Goal: Transaction & Acquisition: Purchase product/service

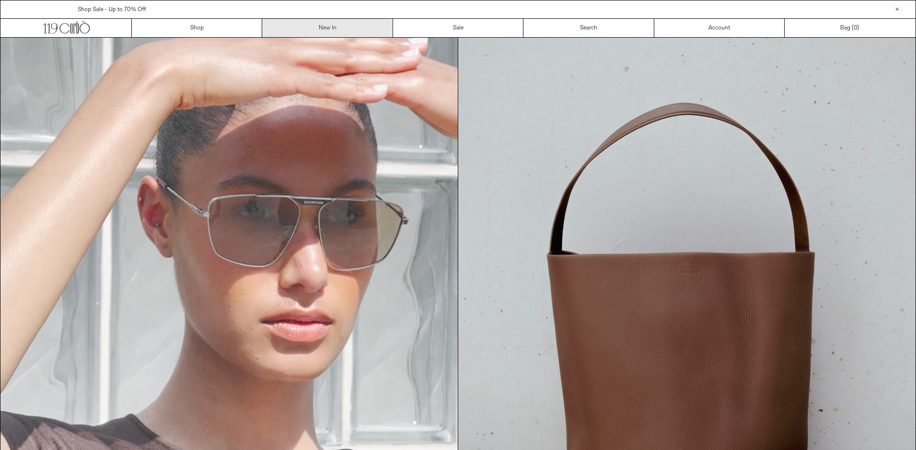
click at [332, 24] on link "New In" at bounding box center [327, 28] width 130 height 18
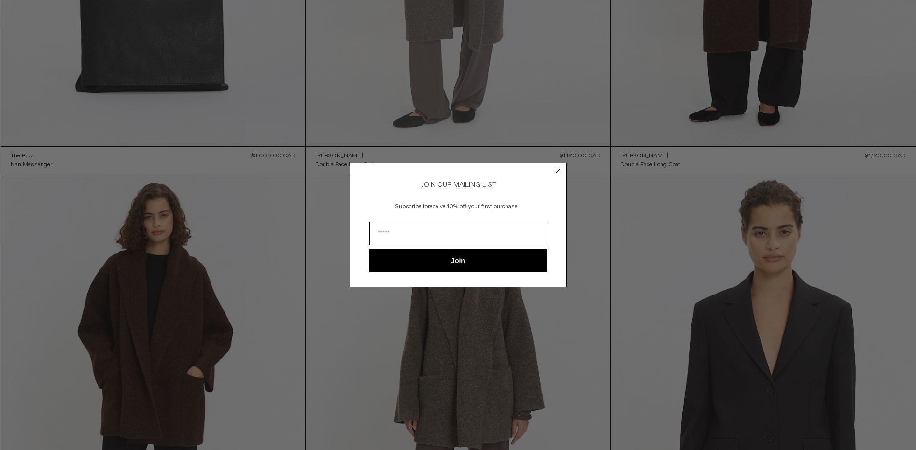
scroll to position [434, 0]
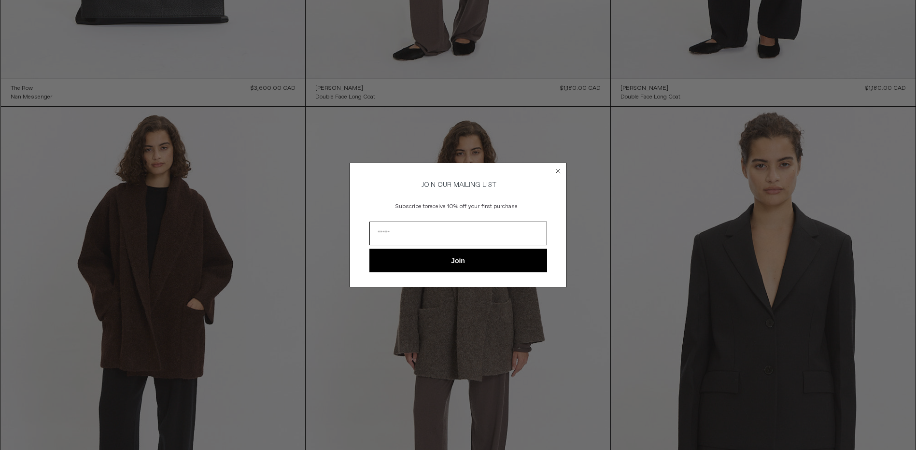
click at [558, 169] on icon "Close dialog" at bounding box center [558, 171] width 4 height 4
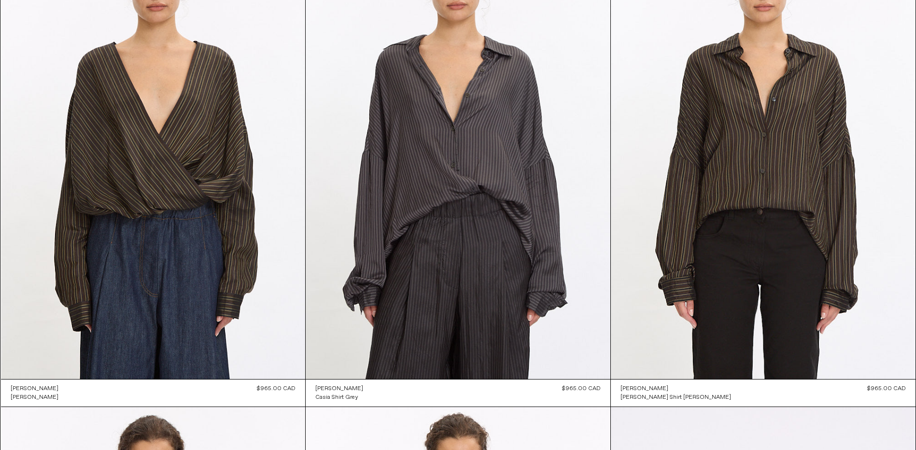
scroll to position [2558, 0]
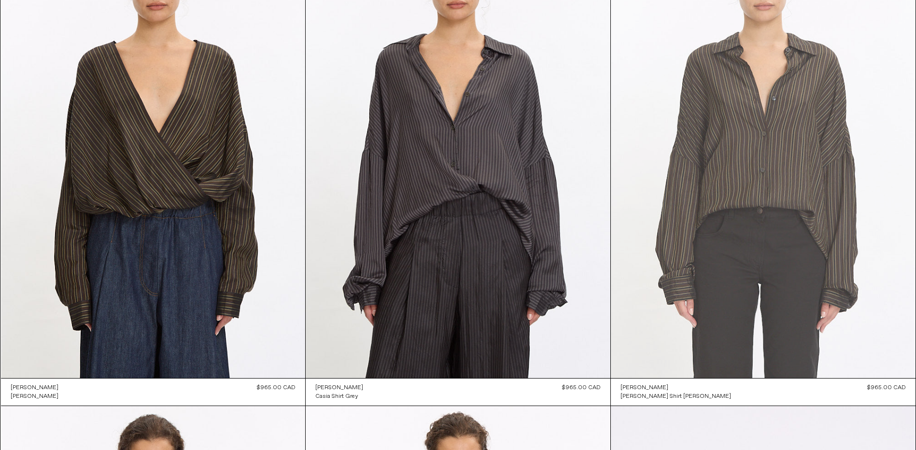
click at [757, 152] on at bounding box center [763, 149] width 305 height 457
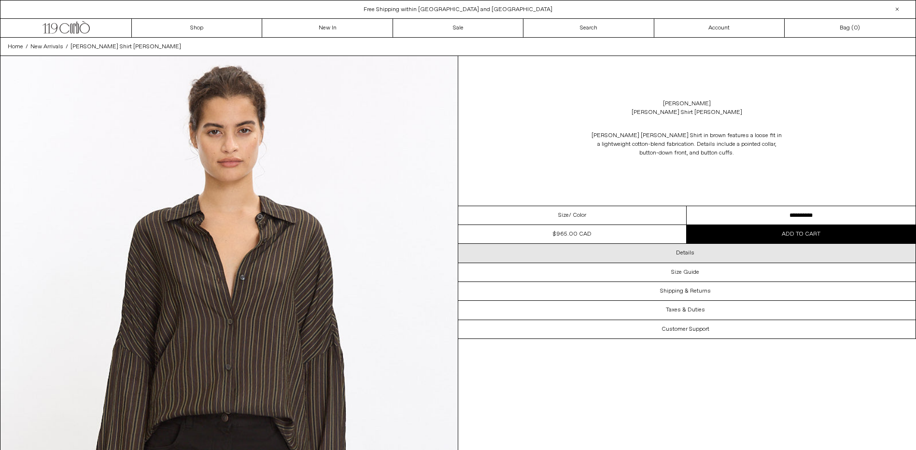
click at [671, 252] on div "Details" at bounding box center [687, 253] width 458 height 18
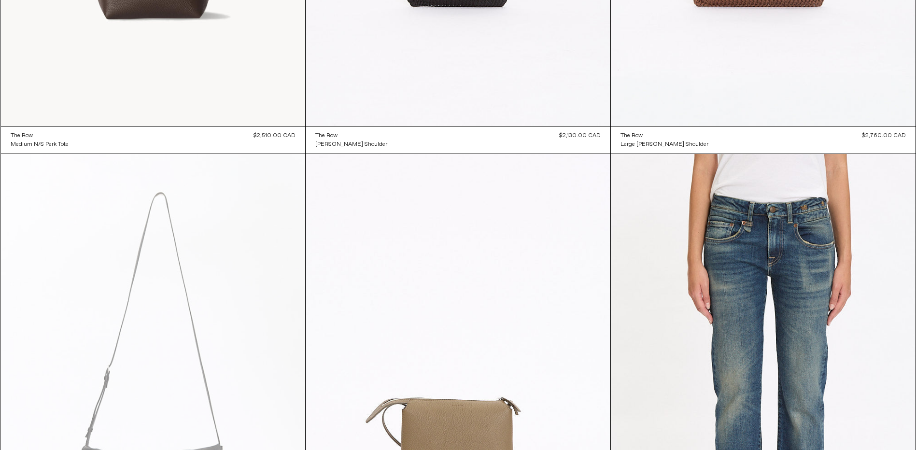
scroll to position [8429, 0]
